Goal: Check status: Check status

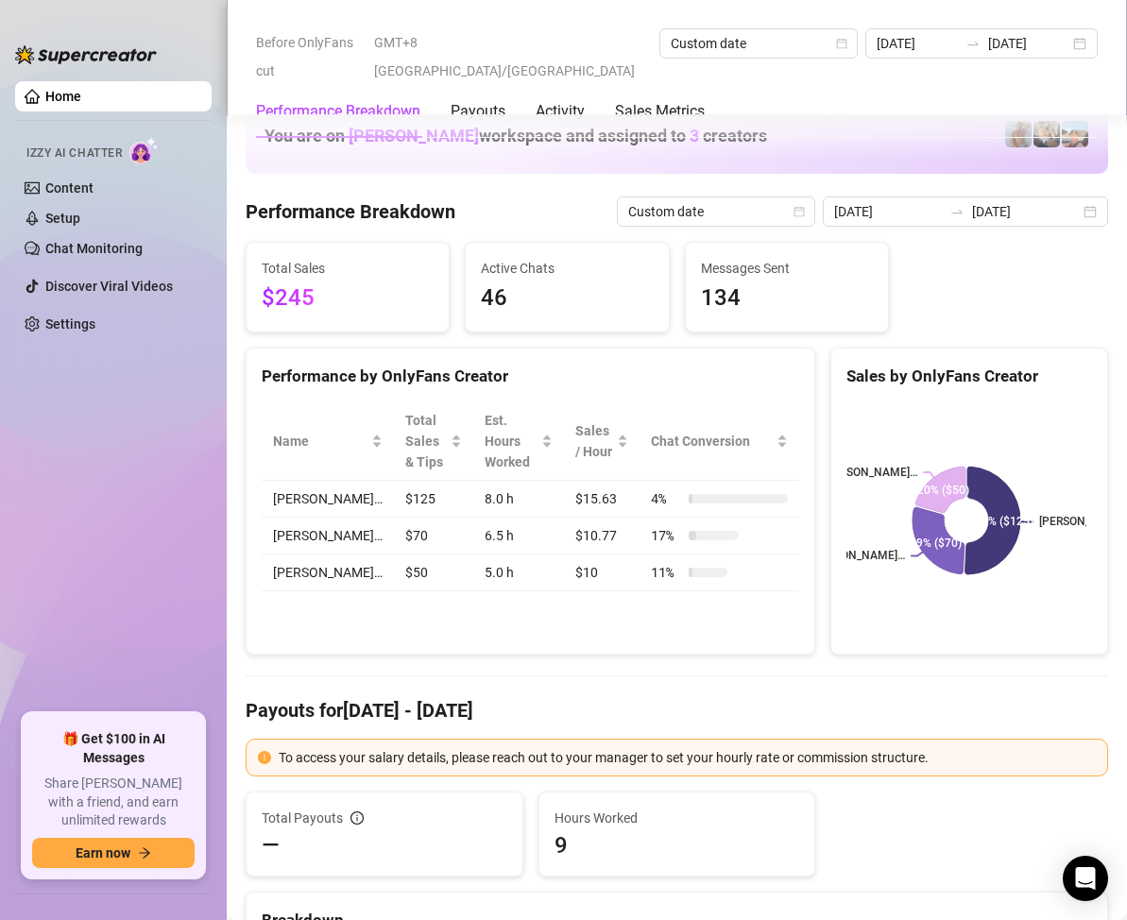
scroll to position [2456, 0]
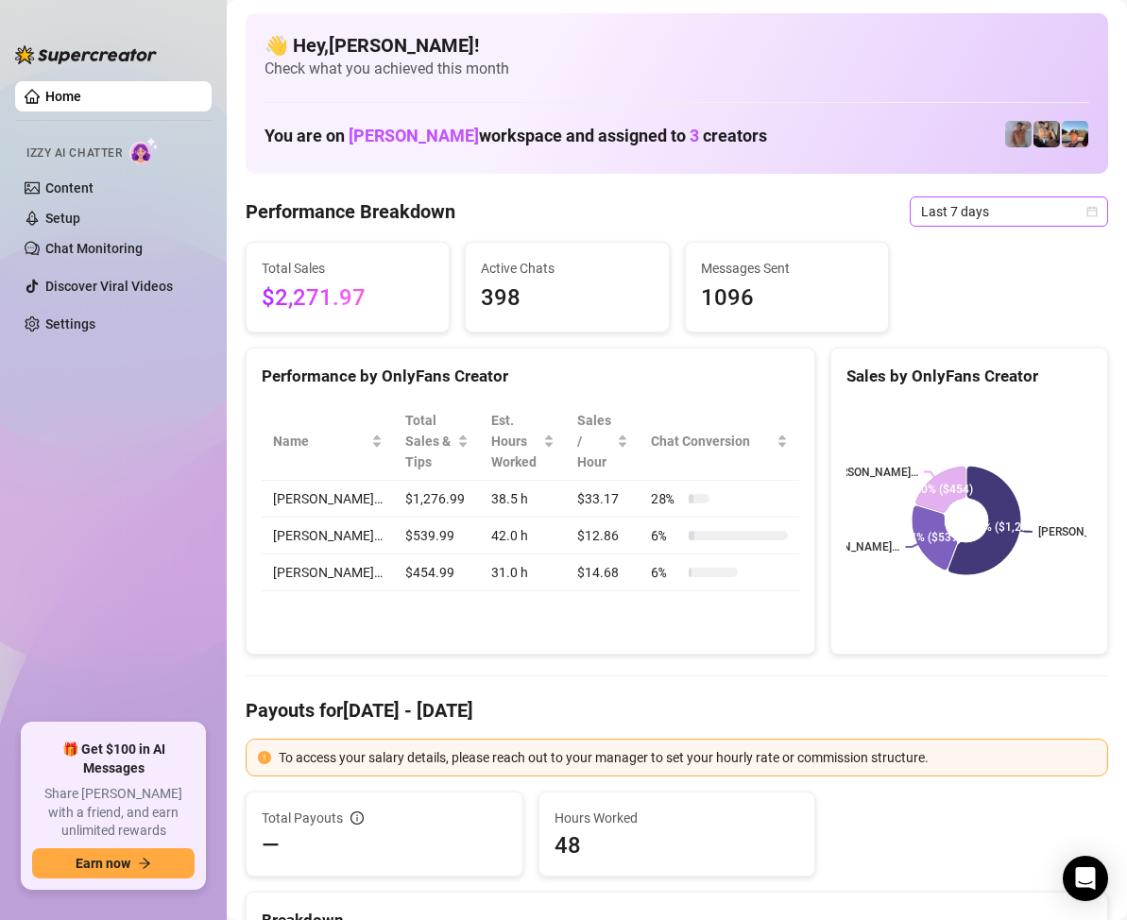
click at [1087, 211] on icon "calendar" at bounding box center [1092, 211] width 10 height 10
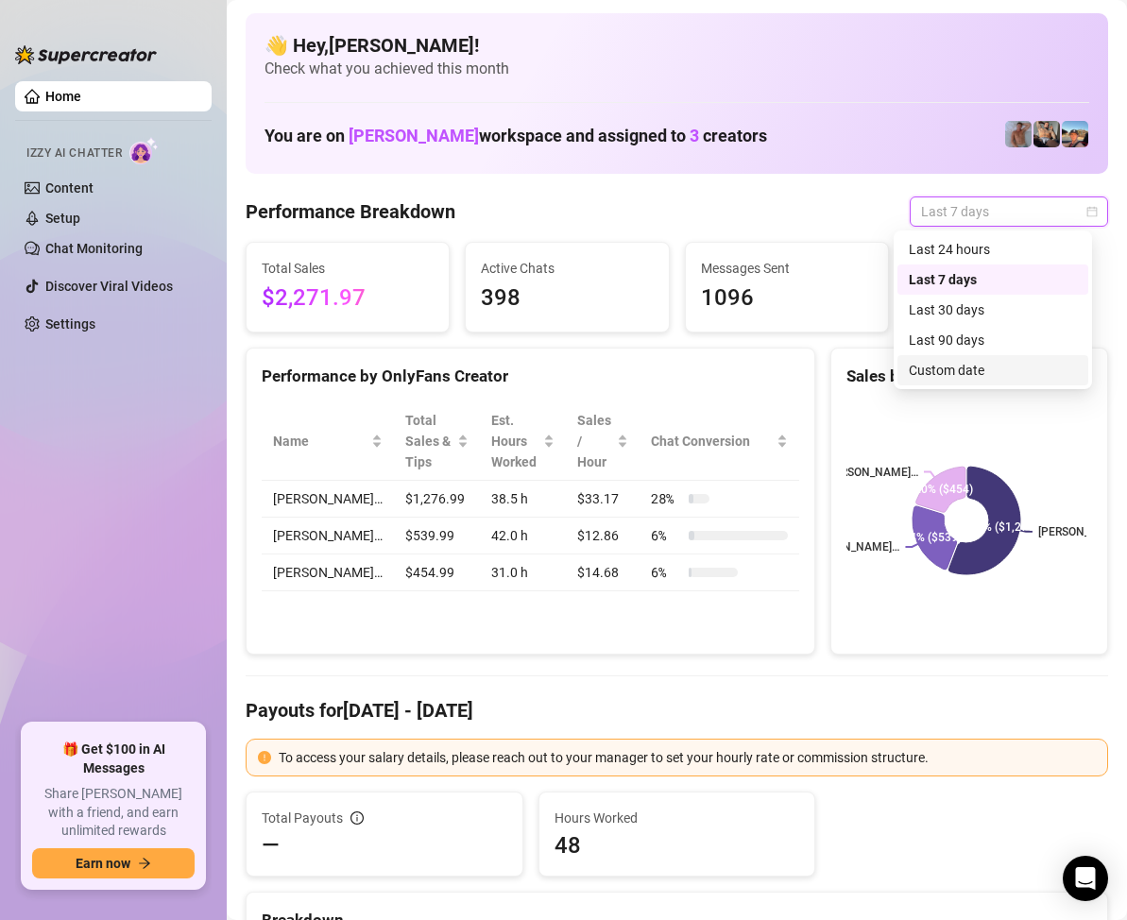
click at [967, 368] on div "Custom date" at bounding box center [993, 370] width 168 height 21
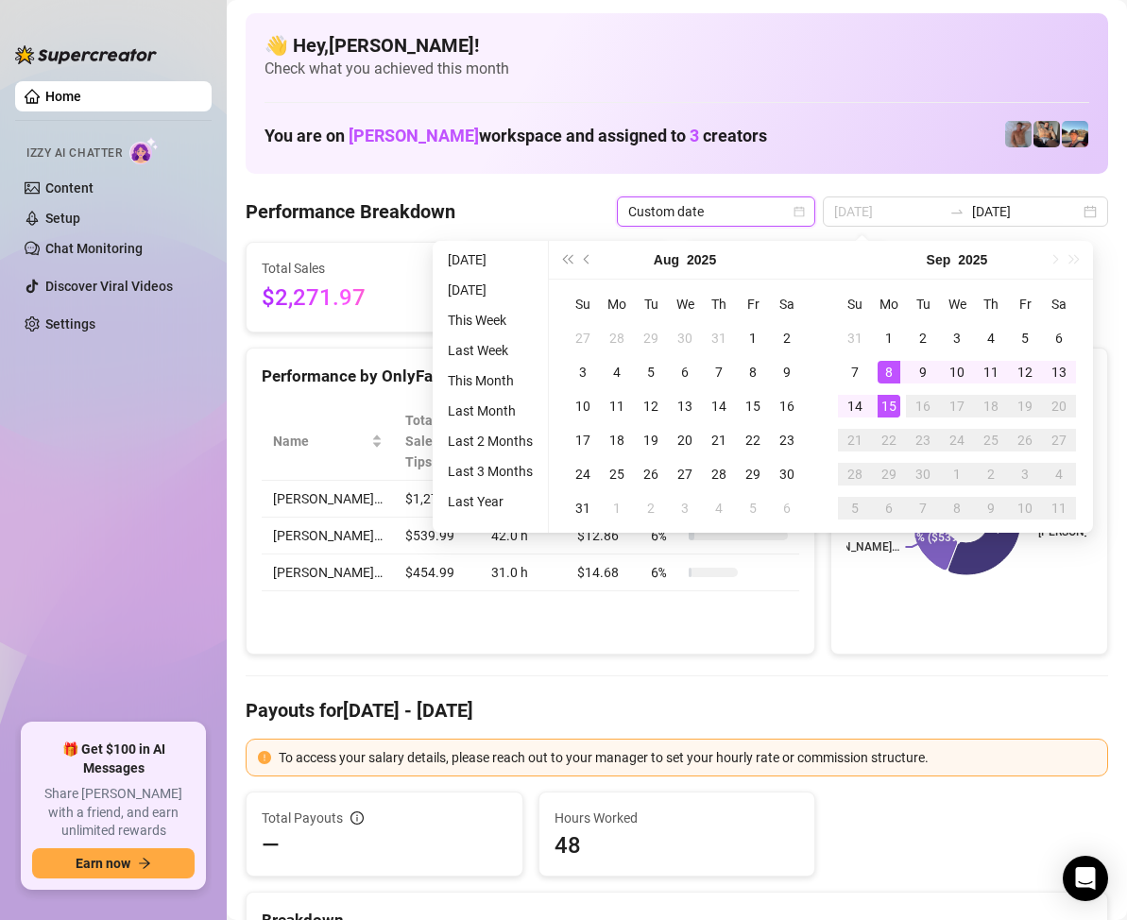
type input "[DATE]"
click at [887, 399] on div "15" at bounding box center [889, 406] width 23 height 23
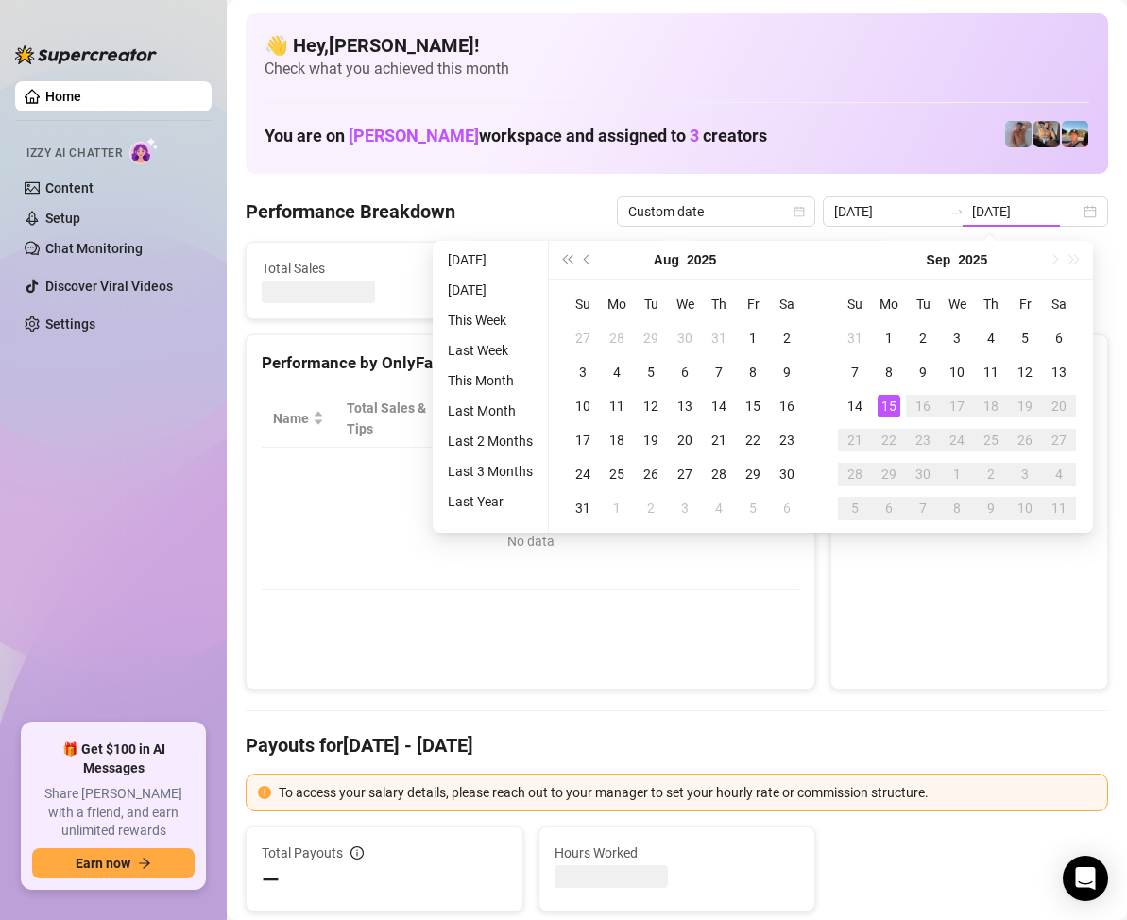
type input "[DATE]"
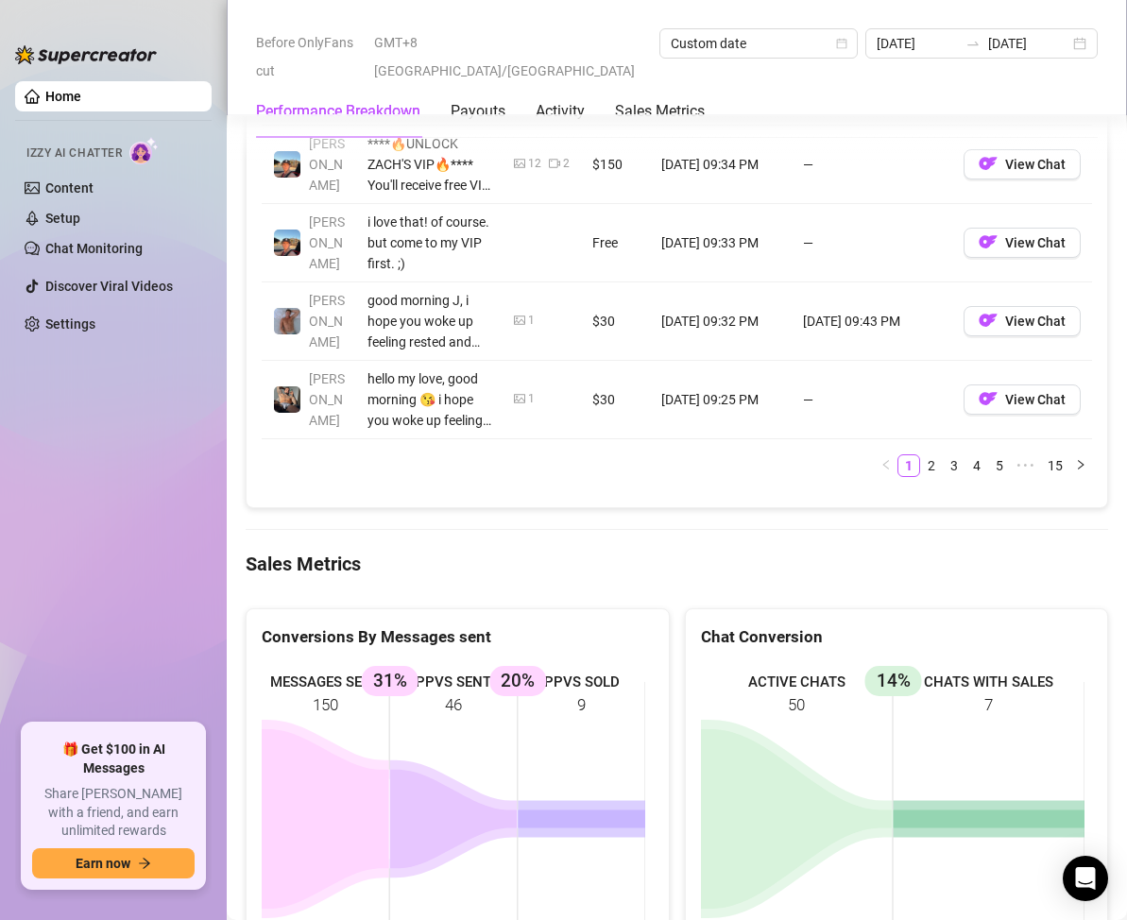
scroll to position [2456, 0]
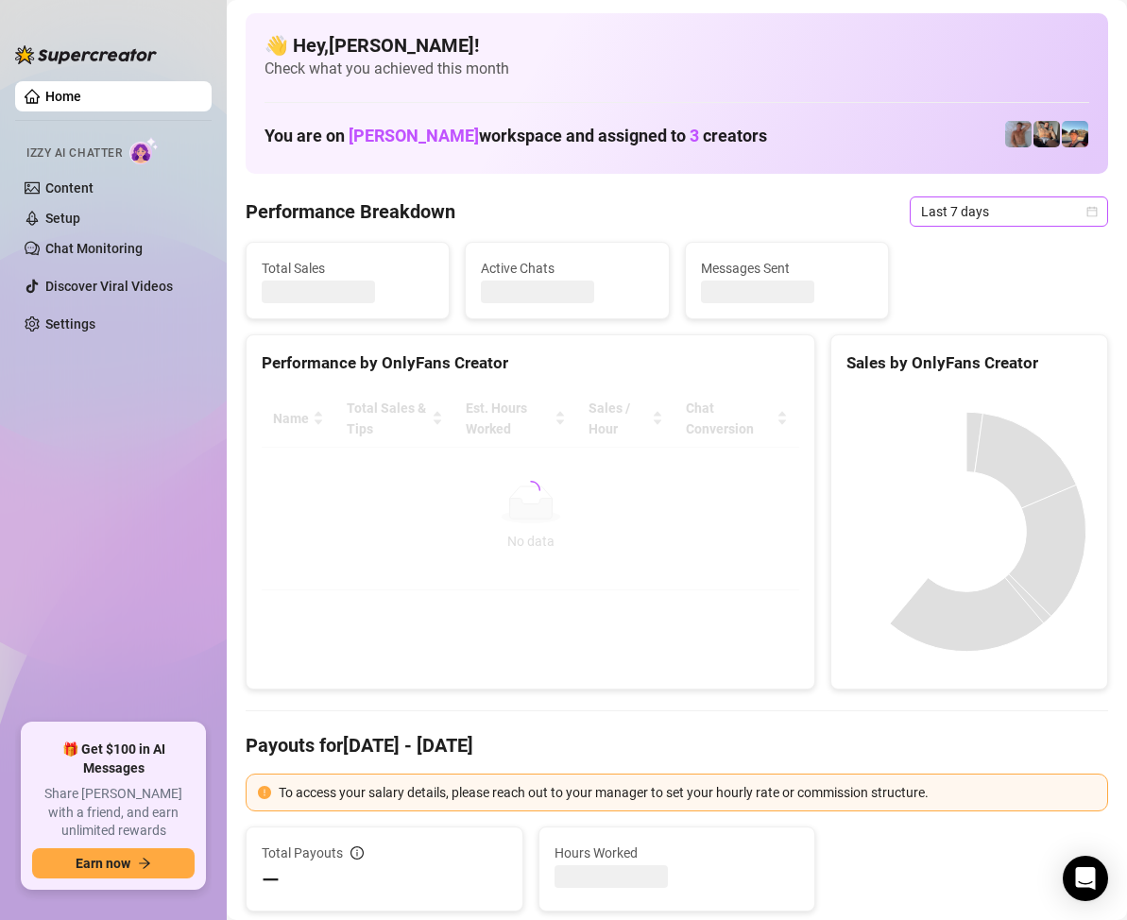
click at [1087, 210] on icon "calendar" at bounding box center [1092, 211] width 10 height 10
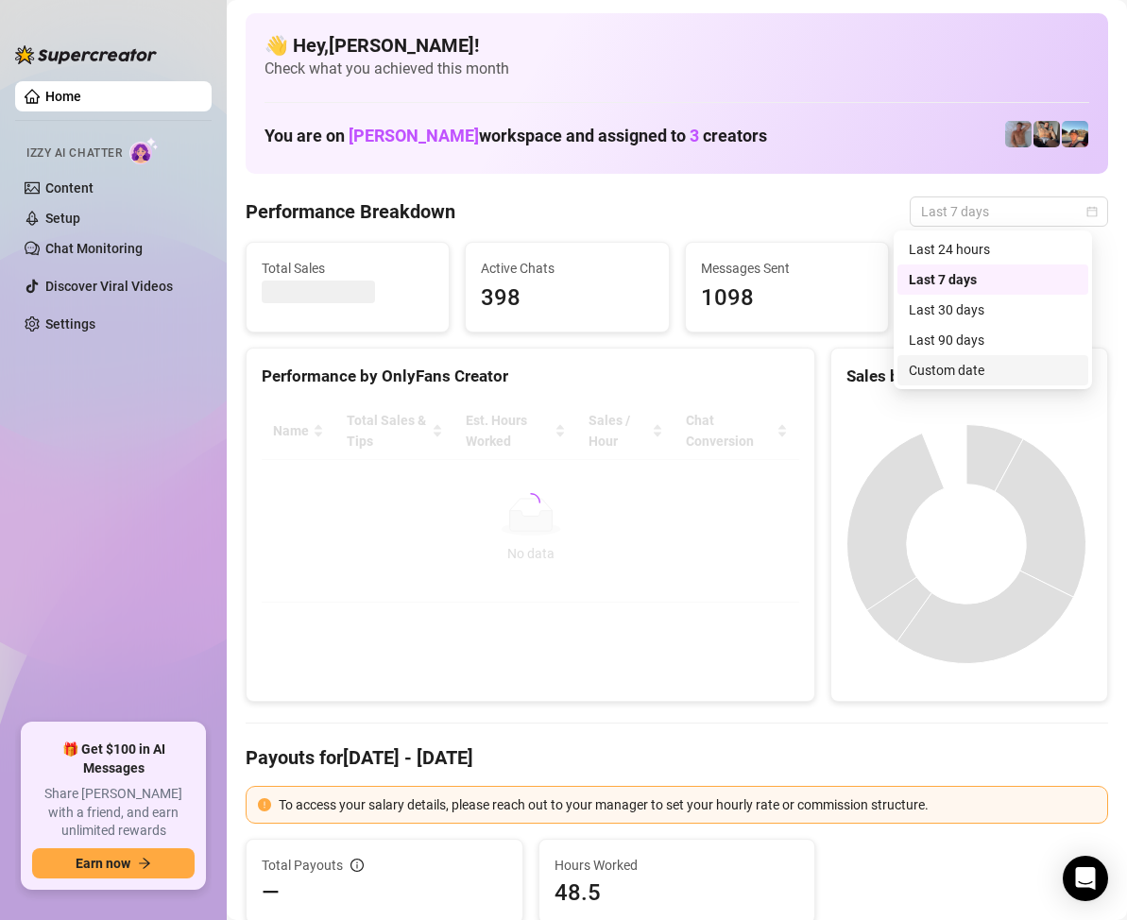
click at [963, 368] on div "Custom date" at bounding box center [993, 370] width 168 height 21
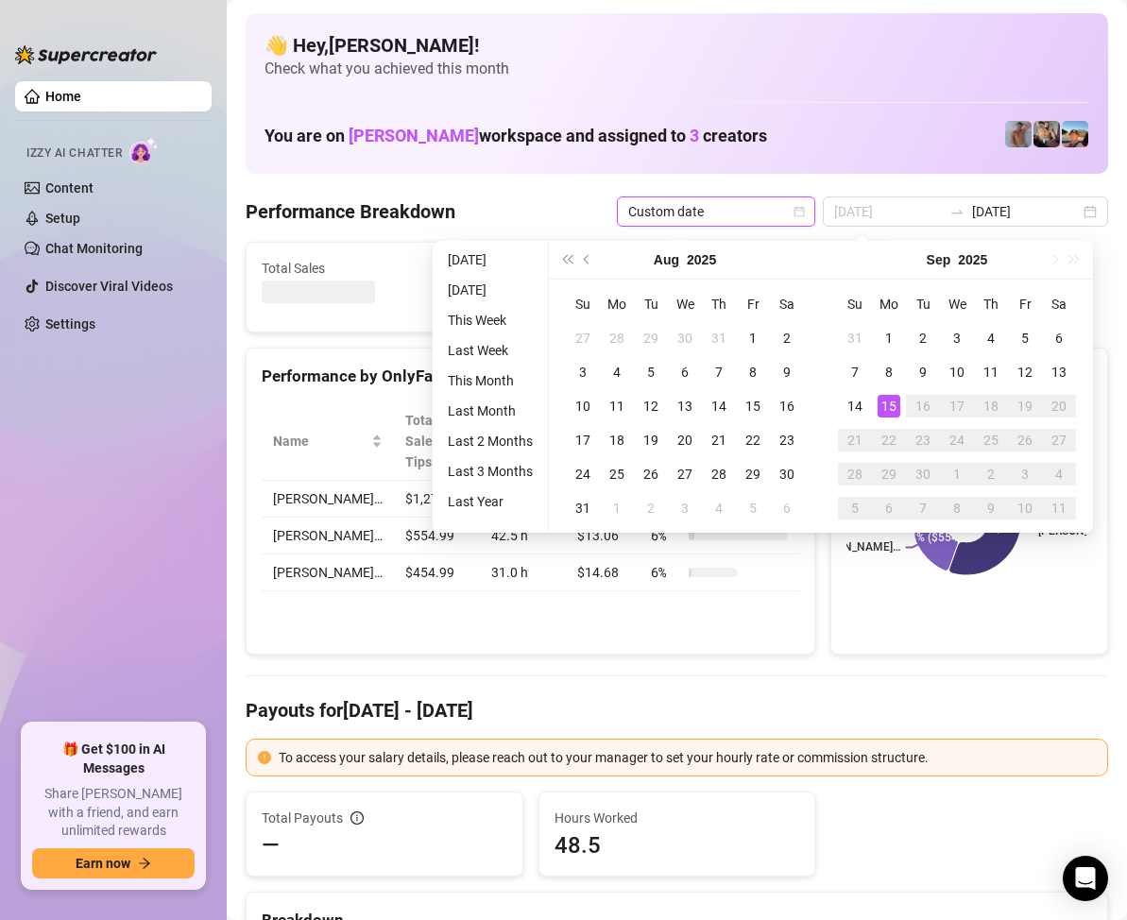
click at [894, 405] on div "15" at bounding box center [889, 406] width 23 height 23
click at [890, 404] on div "15" at bounding box center [889, 406] width 23 height 23
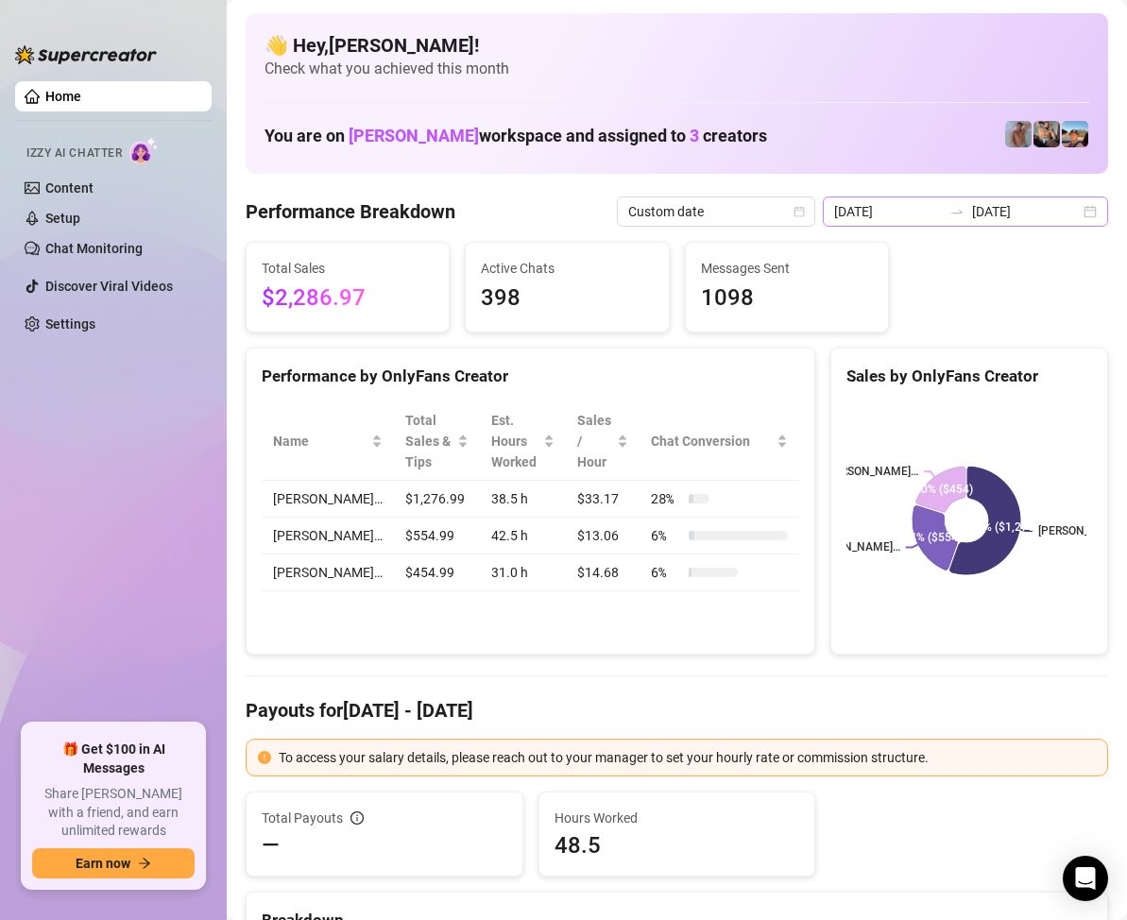
click at [1066, 208] on div "[DATE] [DATE]" at bounding box center [965, 212] width 285 height 30
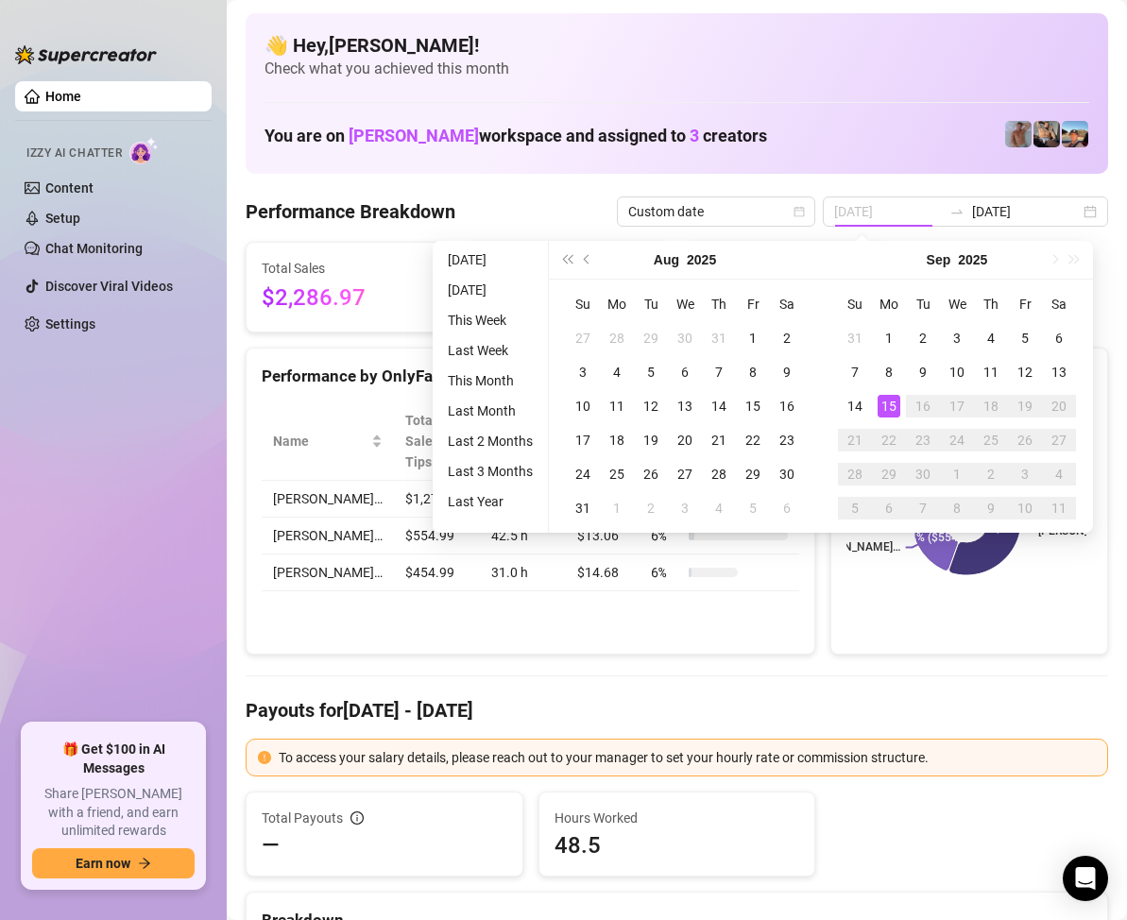
click at [890, 406] on div "15" at bounding box center [889, 406] width 23 height 23
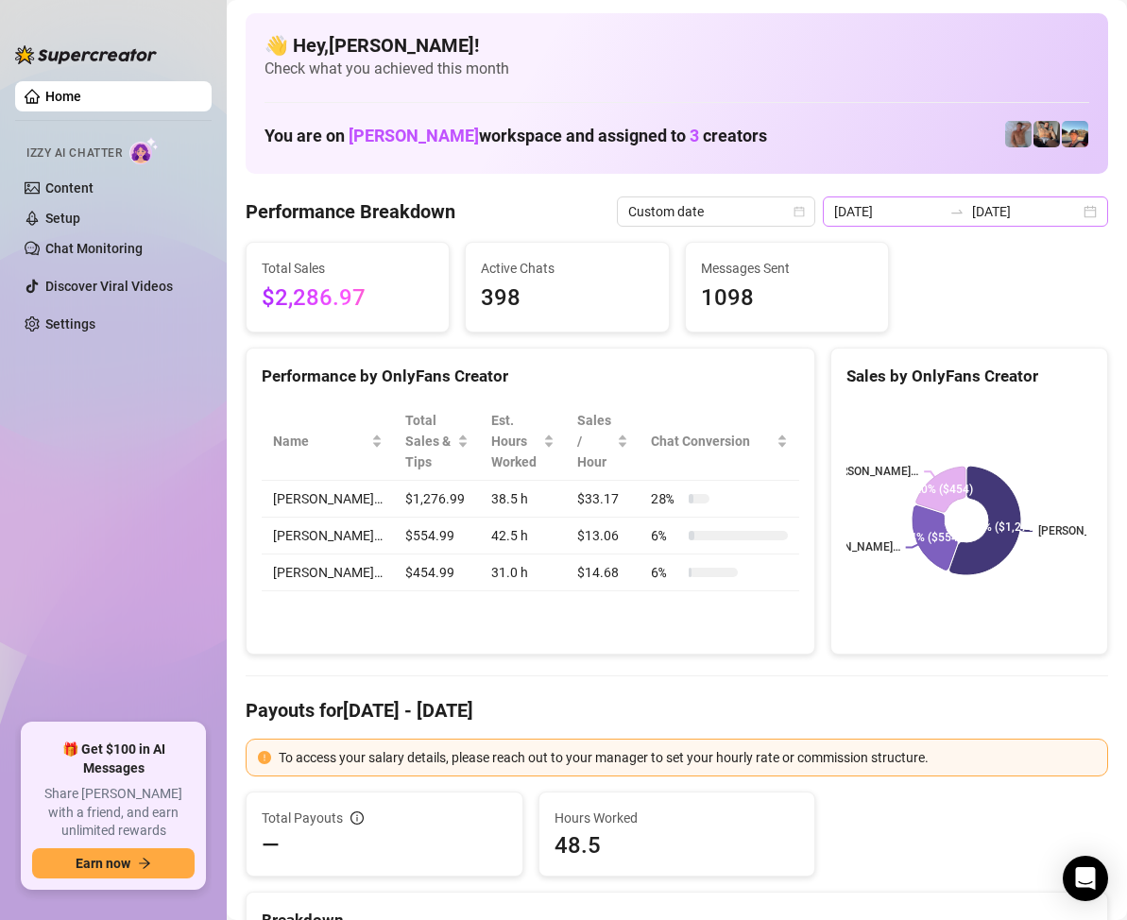
click at [1072, 210] on div "[DATE] [DATE]" at bounding box center [965, 212] width 285 height 30
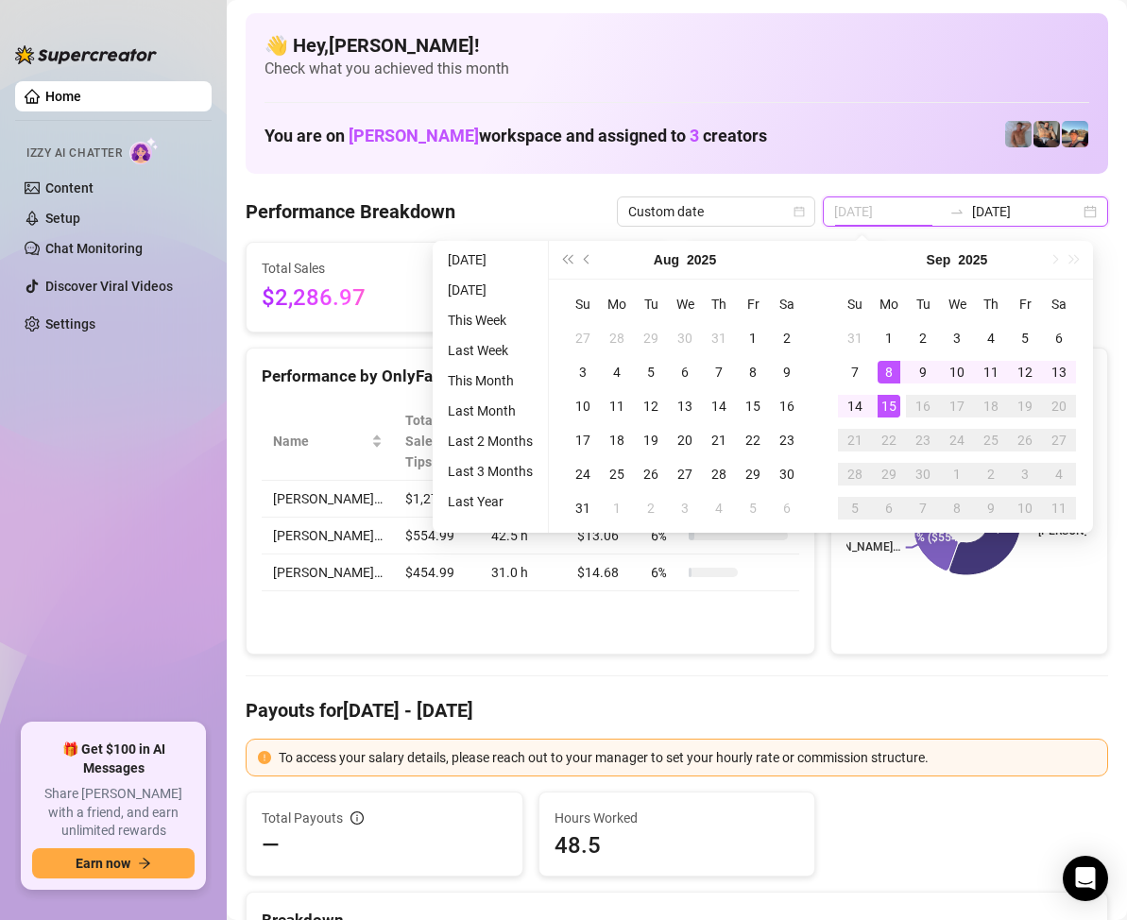
type input "[DATE]"
click at [885, 402] on div "15" at bounding box center [889, 406] width 23 height 23
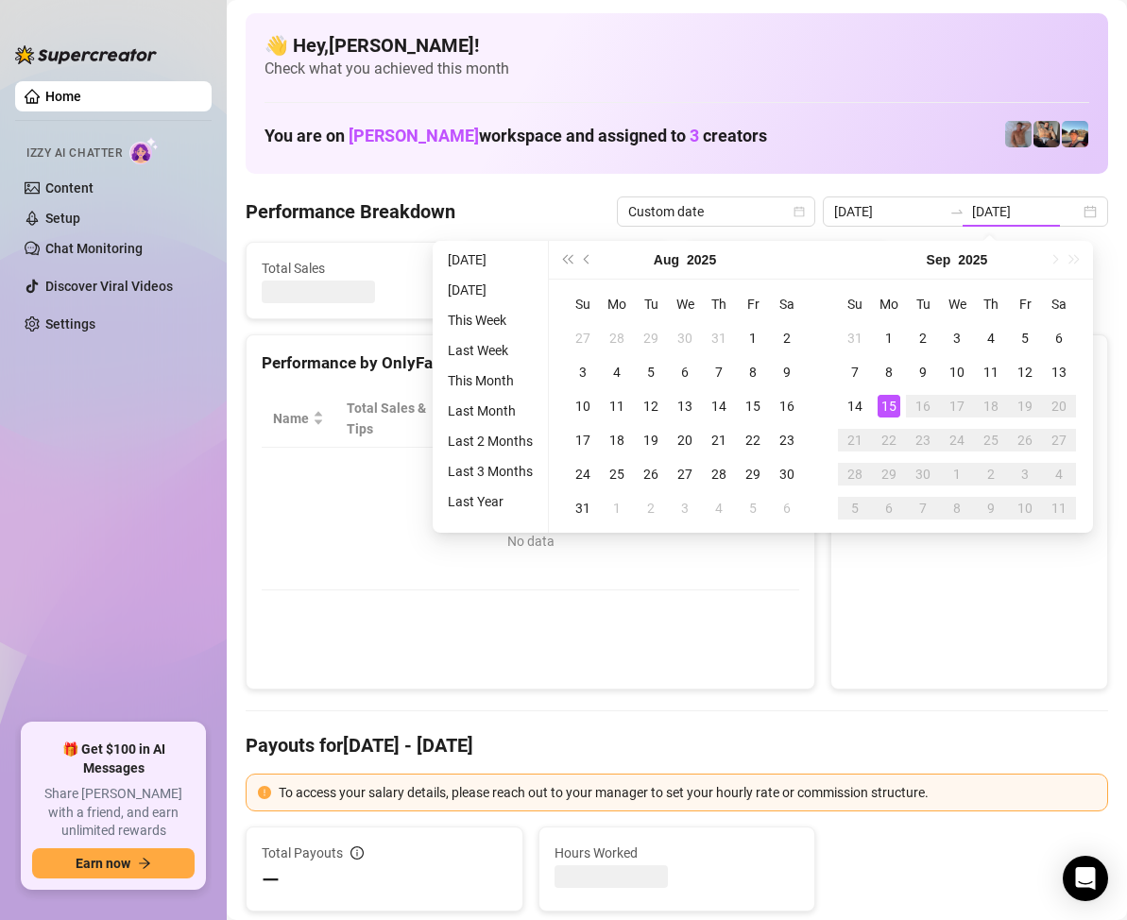
type input "[DATE]"
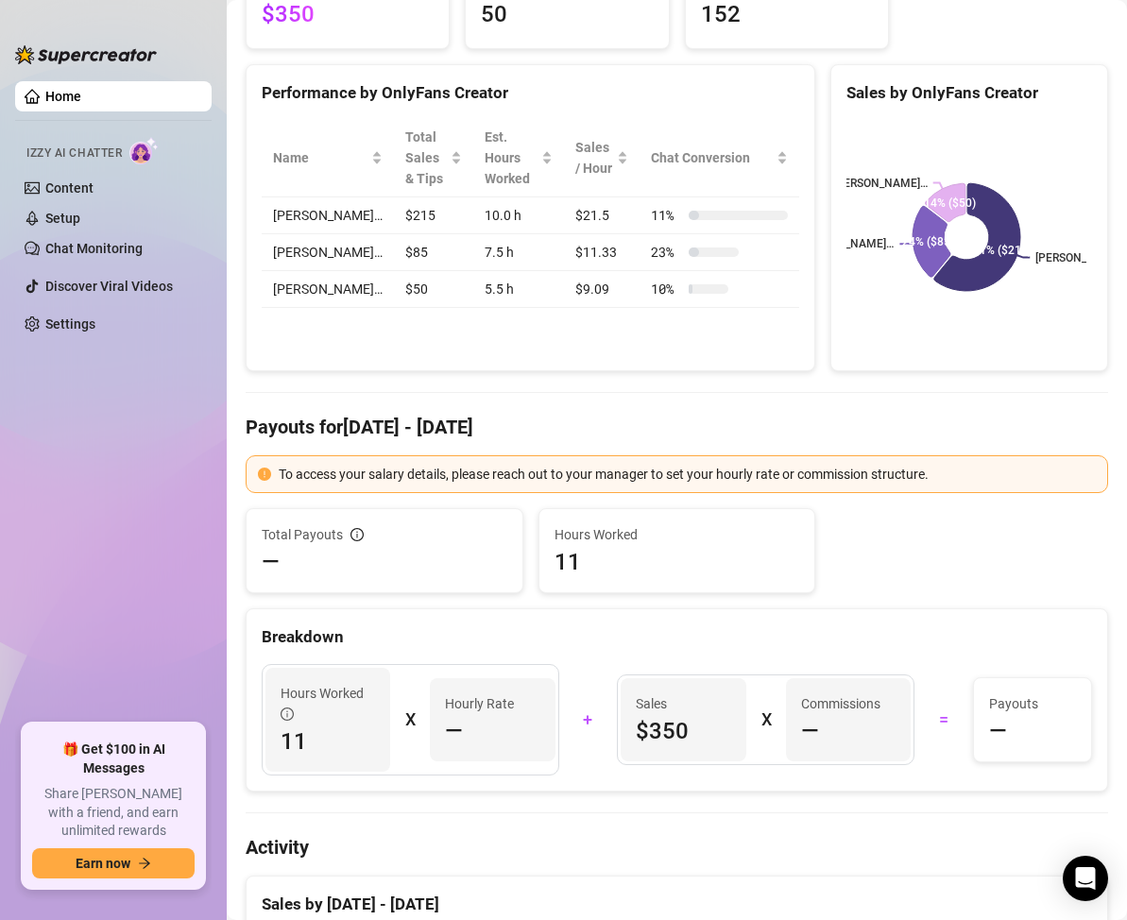
scroll to position [189, 0]
